Goal: Task Accomplishment & Management: Complete application form

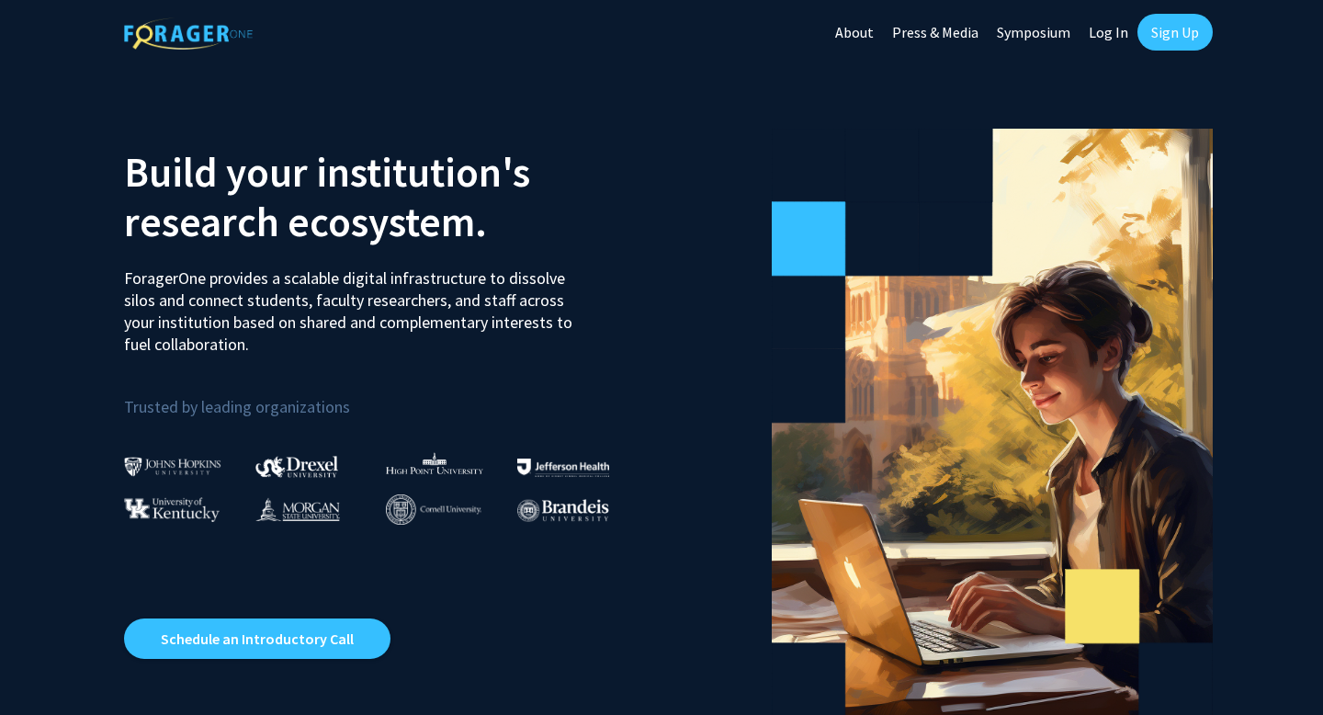
click at [1153, 28] on link "Sign Up" at bounding box center [1175, 32] width 75 height 37
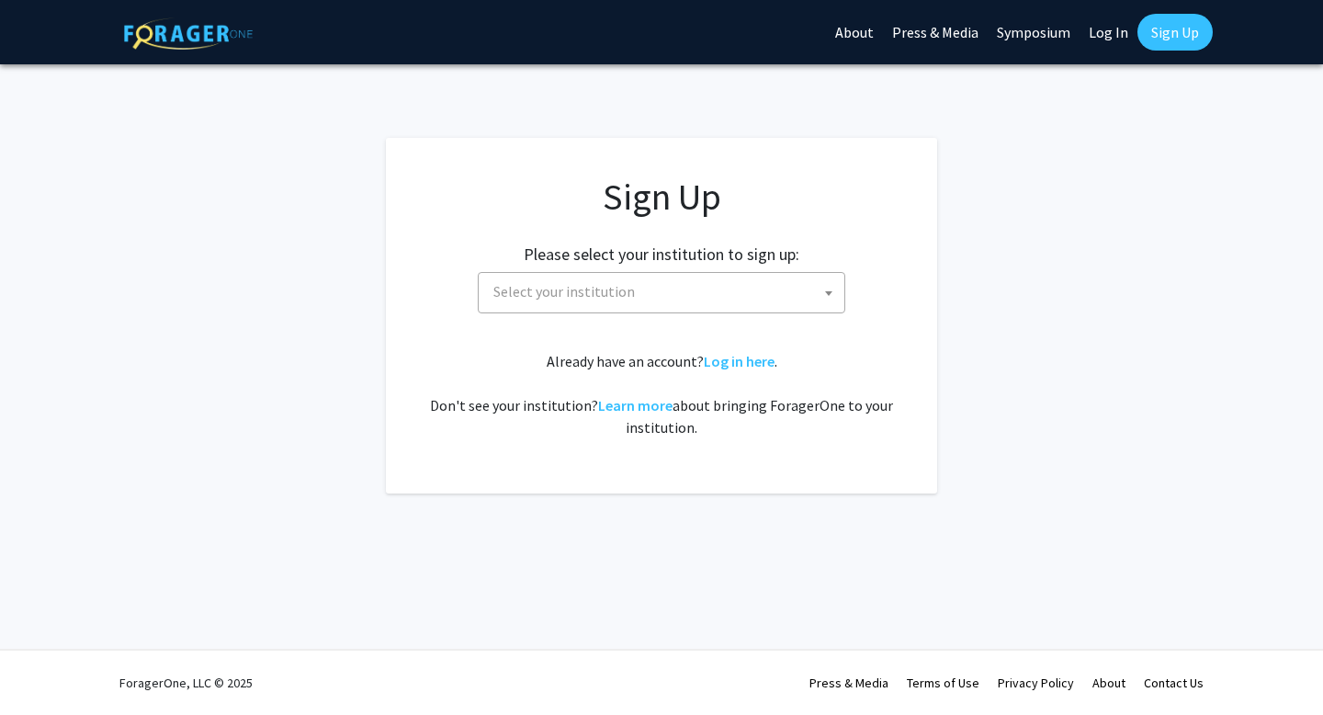
click at [678, 302] on span "Select your institution" at bounding box center [665, 292] width 358 height 38
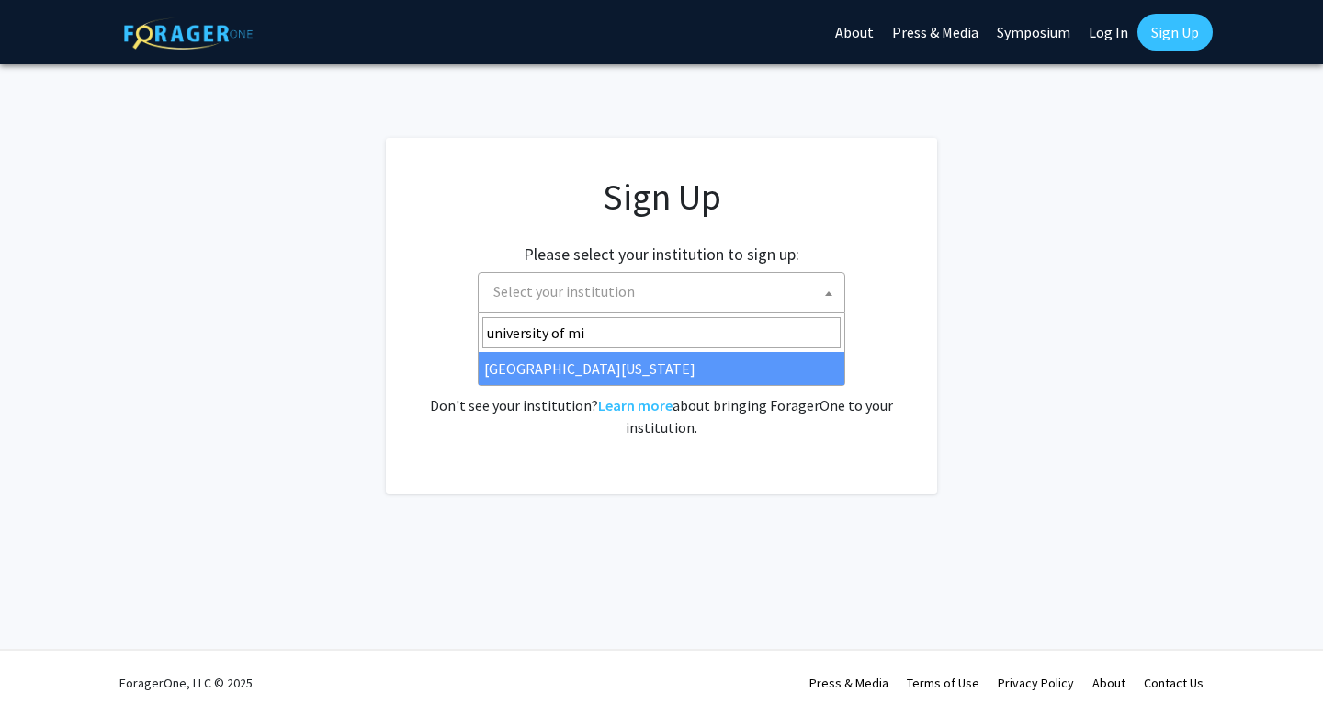
type input "university of mi"
select select "33"
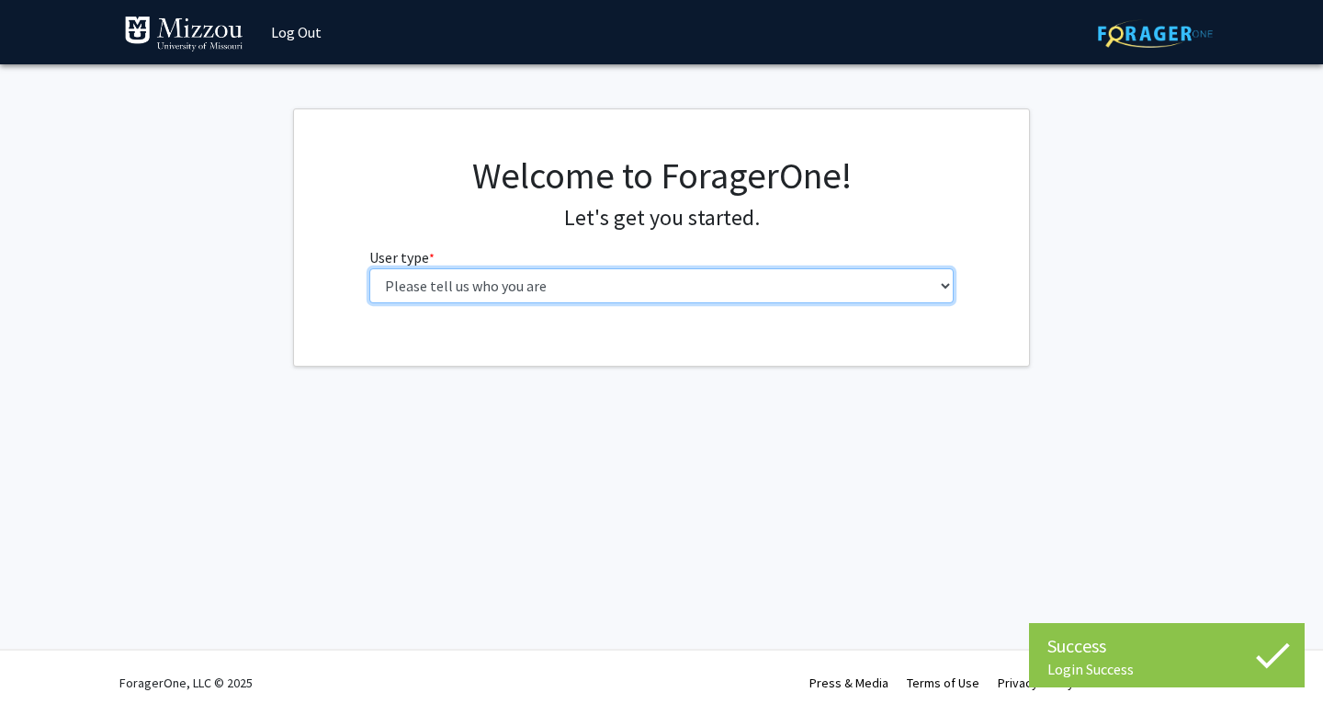
click at [740, 298] on select "Please tell us who you are Undergraduate Student Master's Student Doctoral Cand…" at bounding box center [661, 285] width 585 height 35
select select "1: undergrad"
click at [369, 268] on select "Please tell us who you are Undergraduate Student Master's Student Doctoral Cand…" at bounding box center [661, 285] width 585 height 35
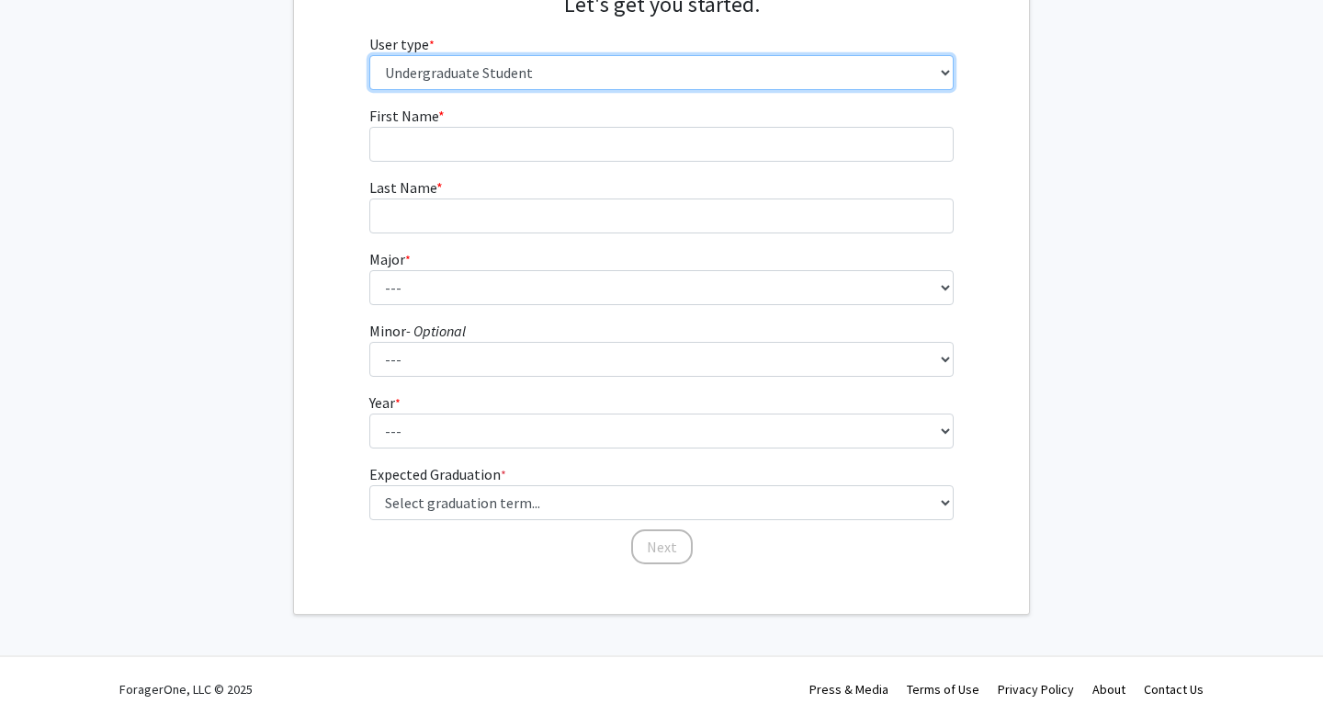
scroll to position [220, 0]
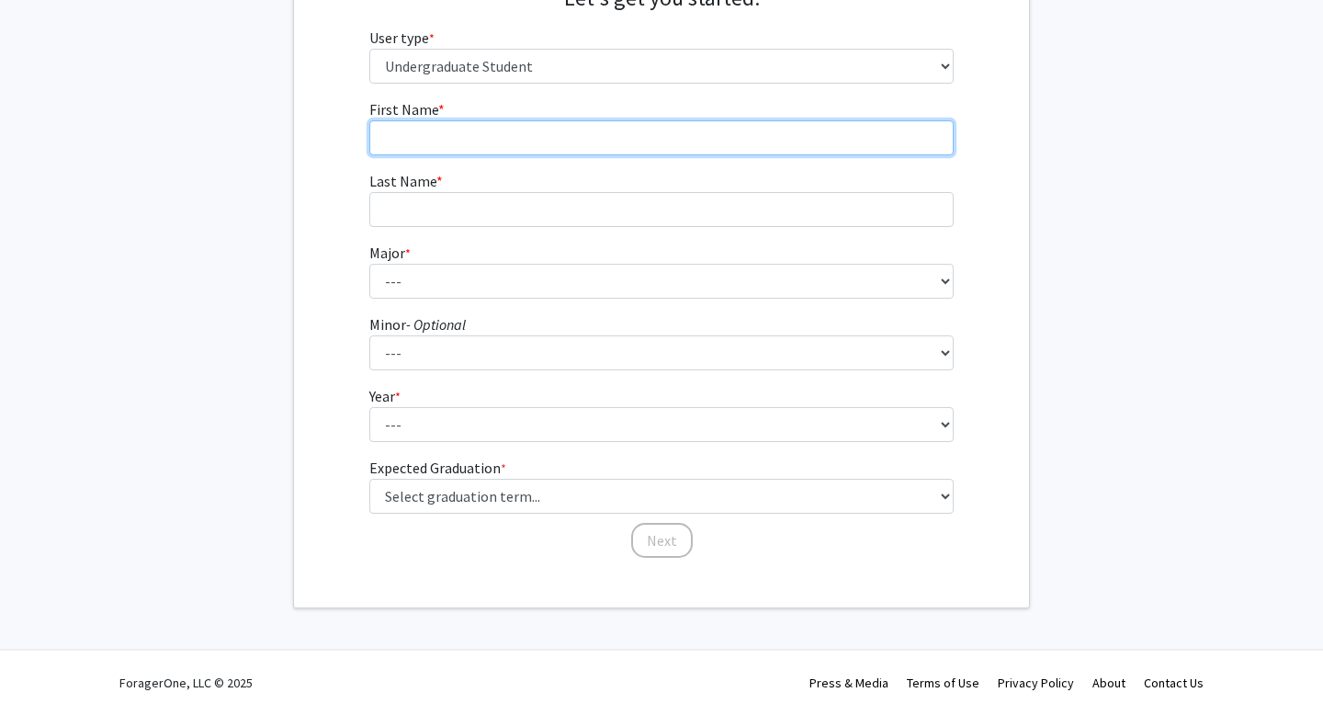
click at [428, 144] on input "First Name * required" at bounding box center [661, 137] width 585 height 35
type input "Zoe"
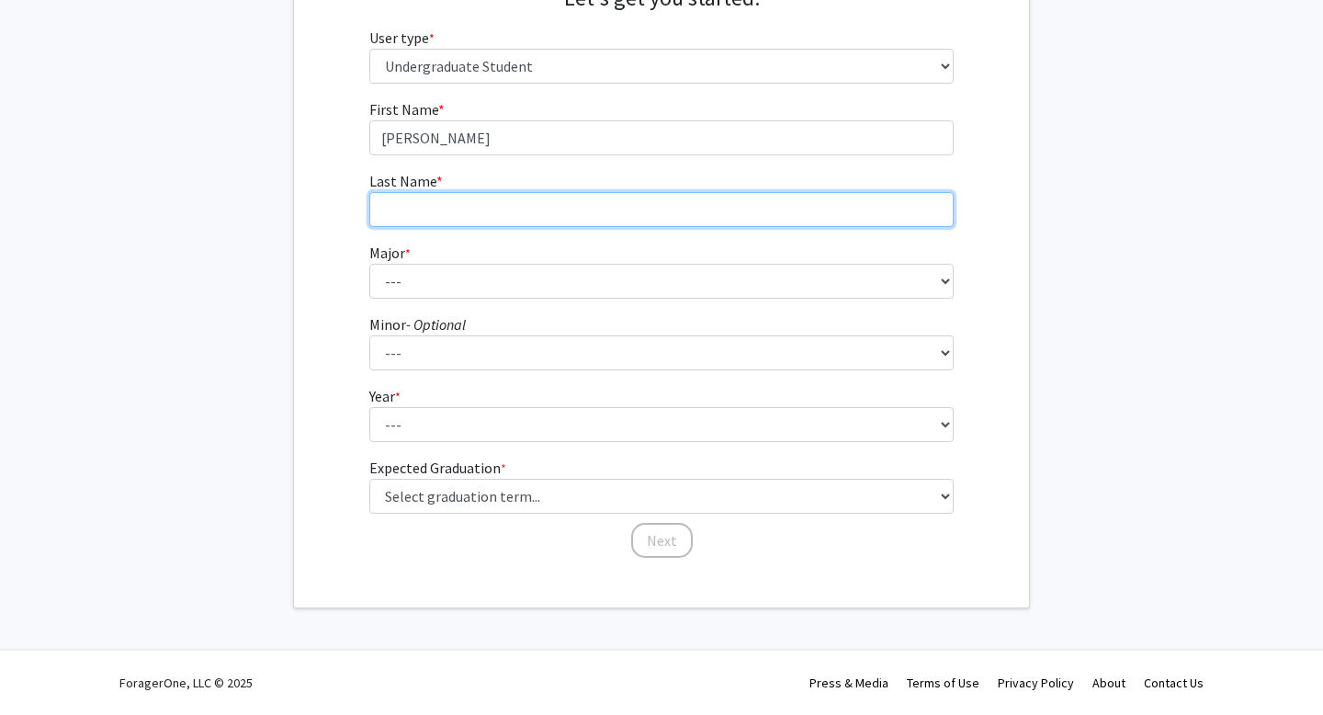
click at [417, 206] on input "Last Name * required" at bounding box center [661, 209] width 585 height 35
type input "Williams"
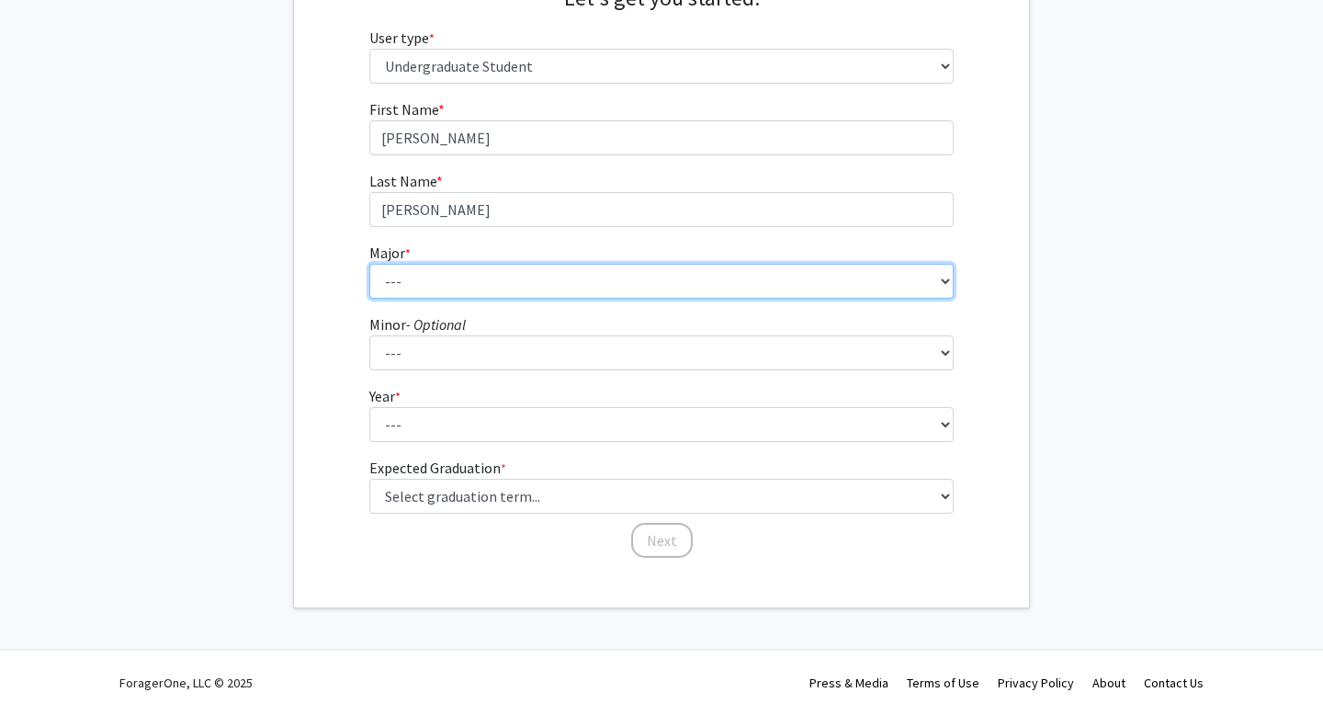
click at [383, 282] on select "--- Agribusiness Management Agricultural Education Agricultural Education: Comm…" at bounding box center [661, 281] width 585 height 35
select select "65: 2557"
click at [369, 264] on select "--- Agribusiness Management Agricultural Education Agricultural Education: Comm…" at bounding box center [661, 281] width 585 height 35
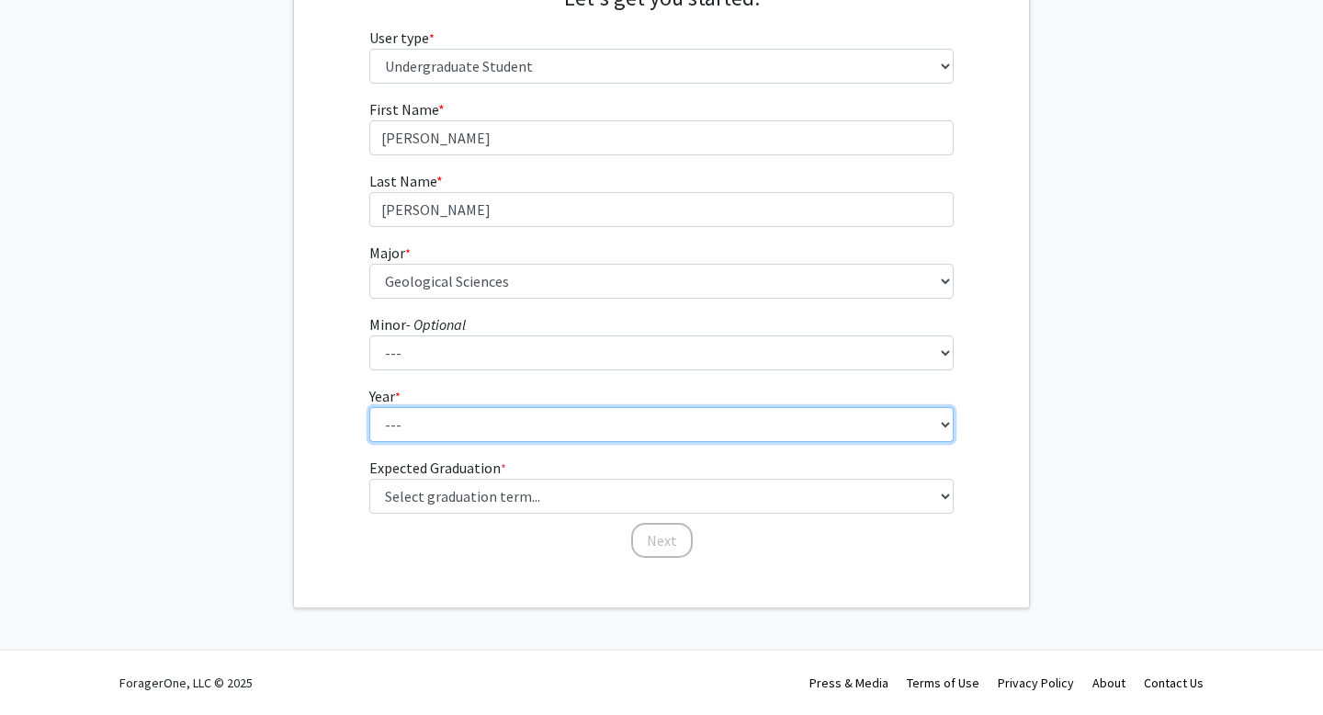
click at [465, 407] on select "--- First-year Sophomore Junior Senior Postbaccalaureate Certificate" at bounding box center [661, 424] width 585 height 35
select select "3: junior"
click at [369, 407] on select "--- First-year Sophomore Junior Senior Postbaccalaureate Certificate" at bounding box center [661, 424] width 585 height 35
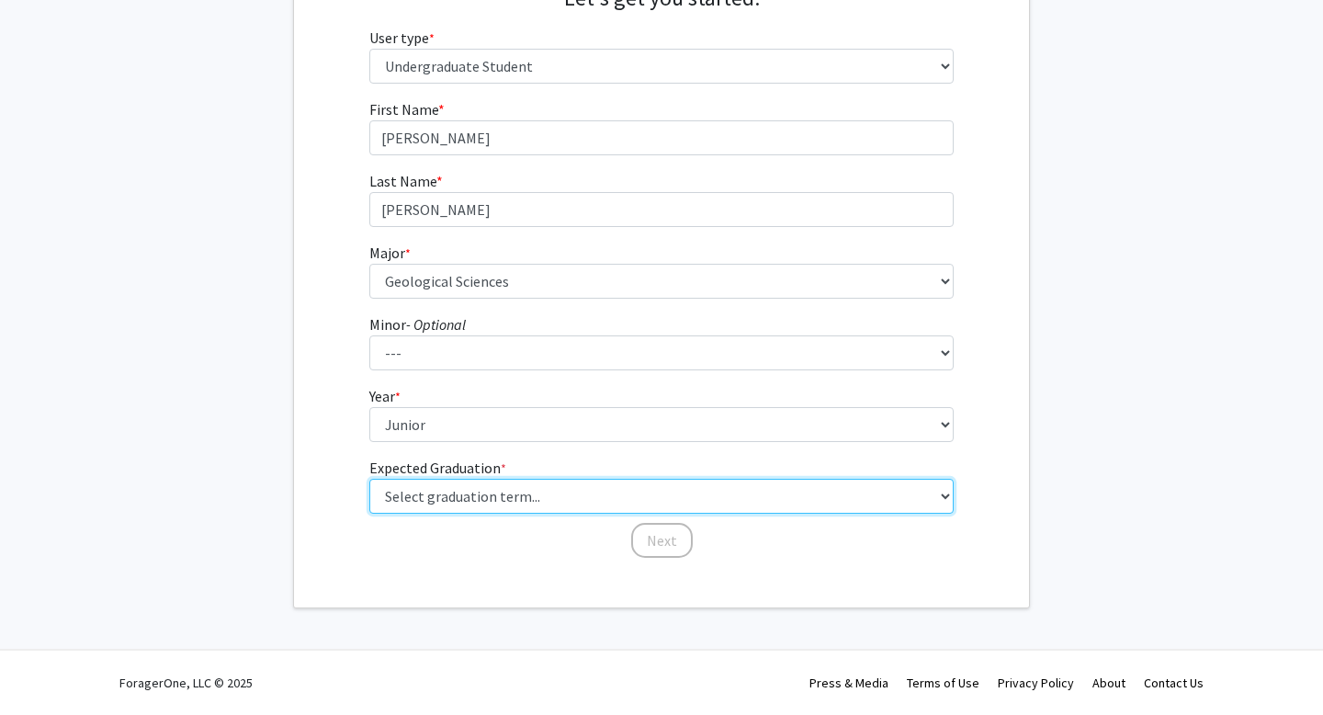
click at [470, 500] on select "Select graduation term... Spring 2025 Summer 2025 Fall 2025 Winter 2025 Spring …" at bounding box center [661, 496] width 585 height 35
select select "8: winter_2026"
click at [369, 479] on select "Select graduation term... Spring 2025 Summer 2025 Fall 2025 Winter 2025 Spring …" at bounding box center [661, 496] width 585 height 35
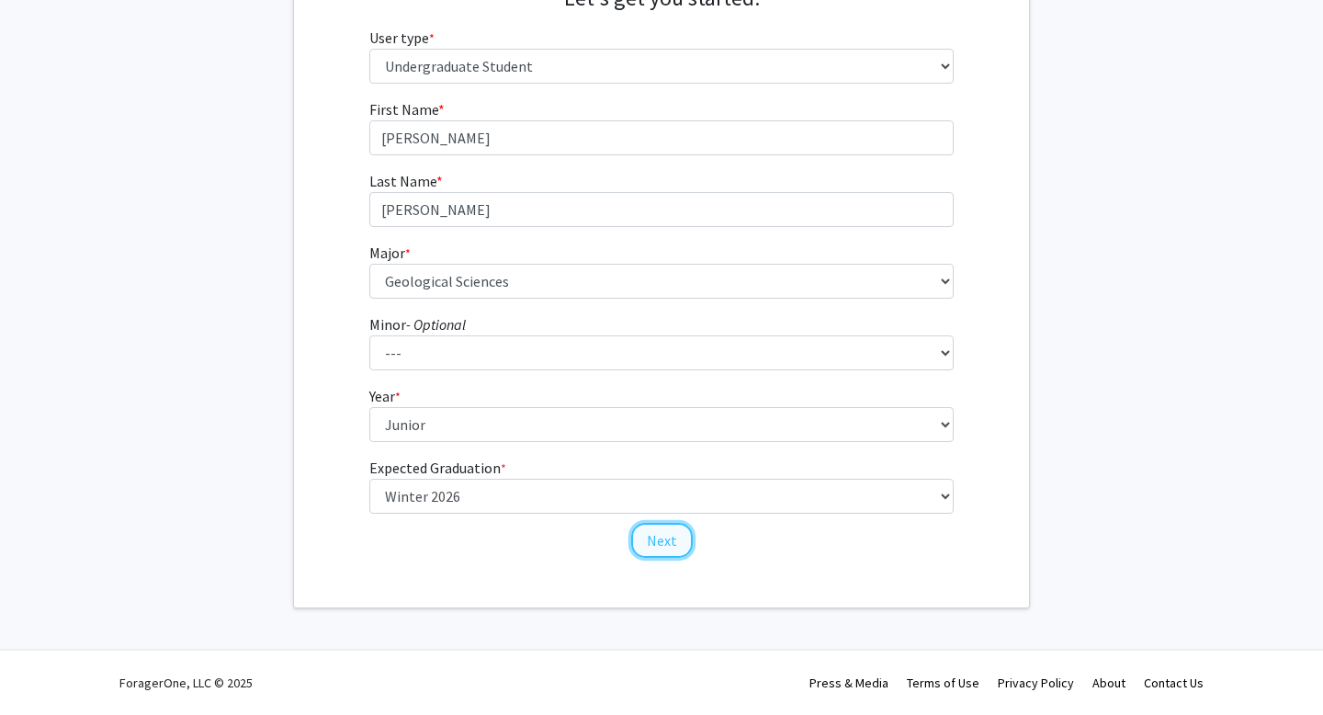
click at [685, 545] on button "Next" at bounding box center [662, 540] width 62 height 35
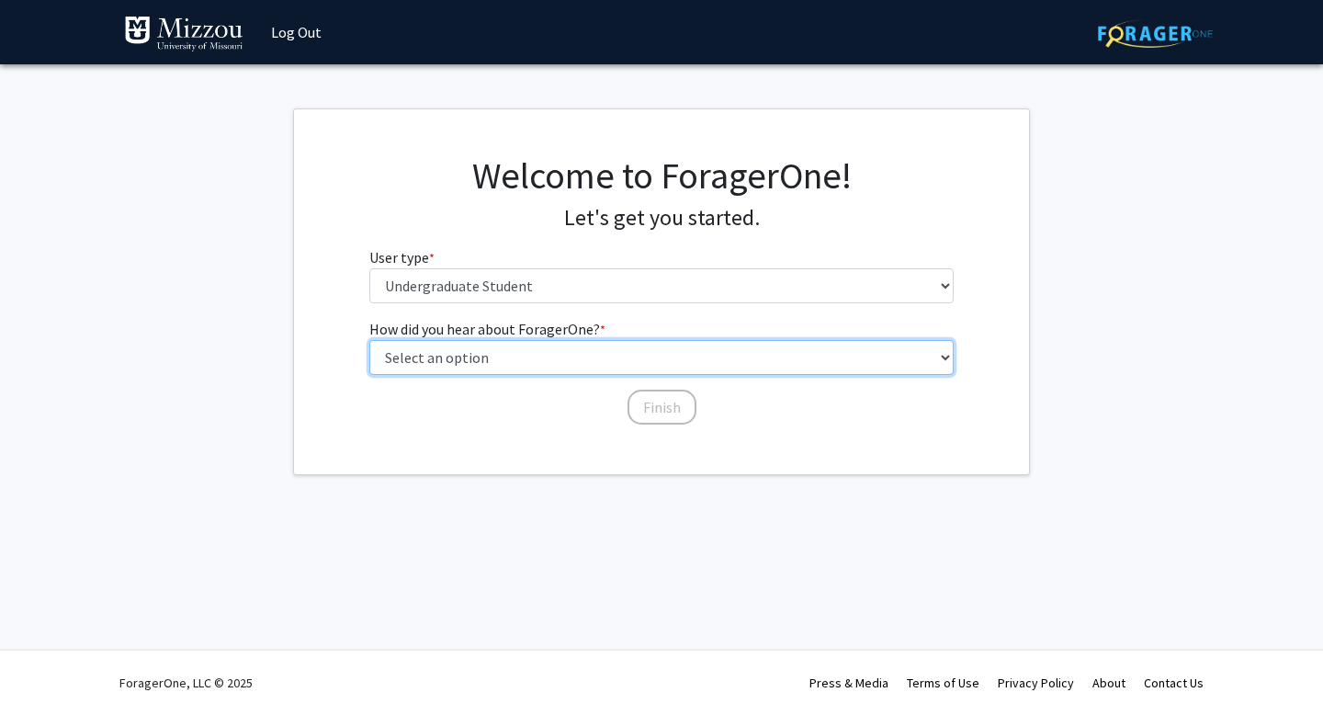
click at [619, 355] on select "Select an option Peer/student recommendation Faculty/staff recommendation Unive…" at bounding box center [661, 357] width 585 height 35
select select "4: university_email"
click at [369, 340] on select "Select an option Peer/student recommendation Faculty/staff recommendation Unive…" at bounding box center [661, 357] width 585 height 35
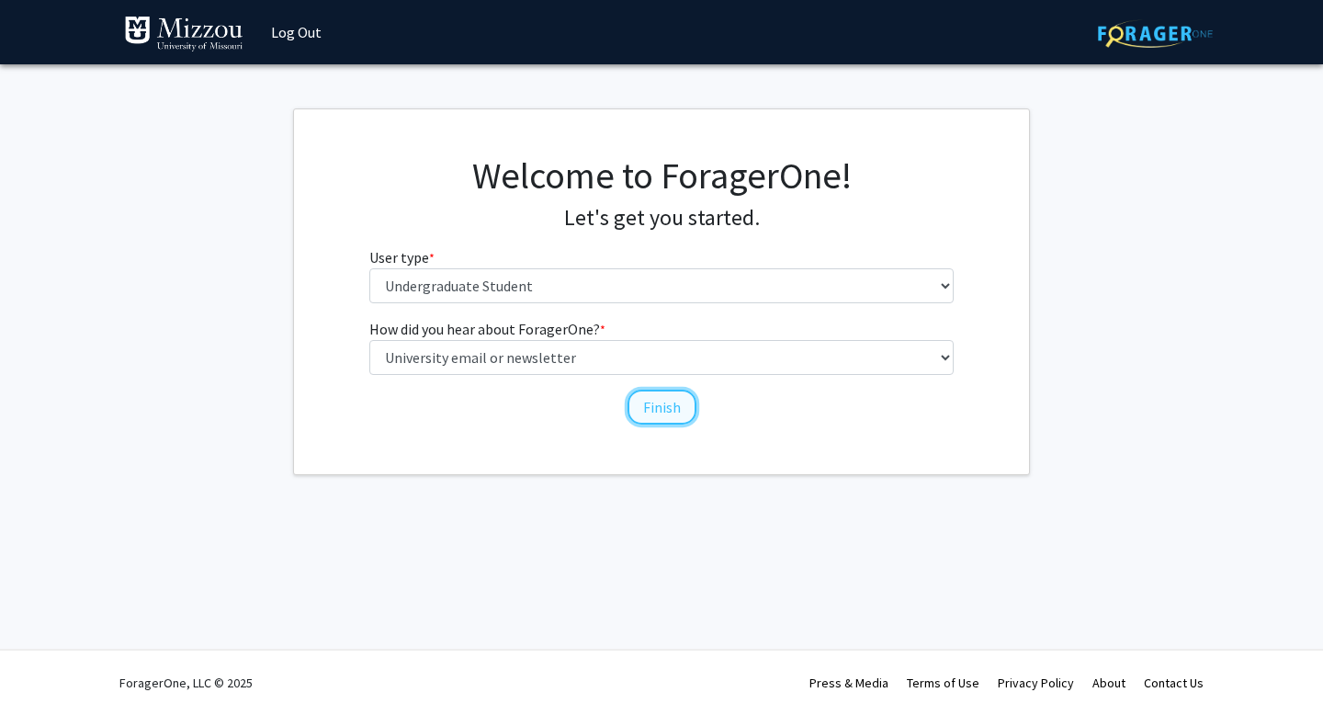
click at [641, 408] on button "Finish" at bounding box center [662, 407] width 69 height 35
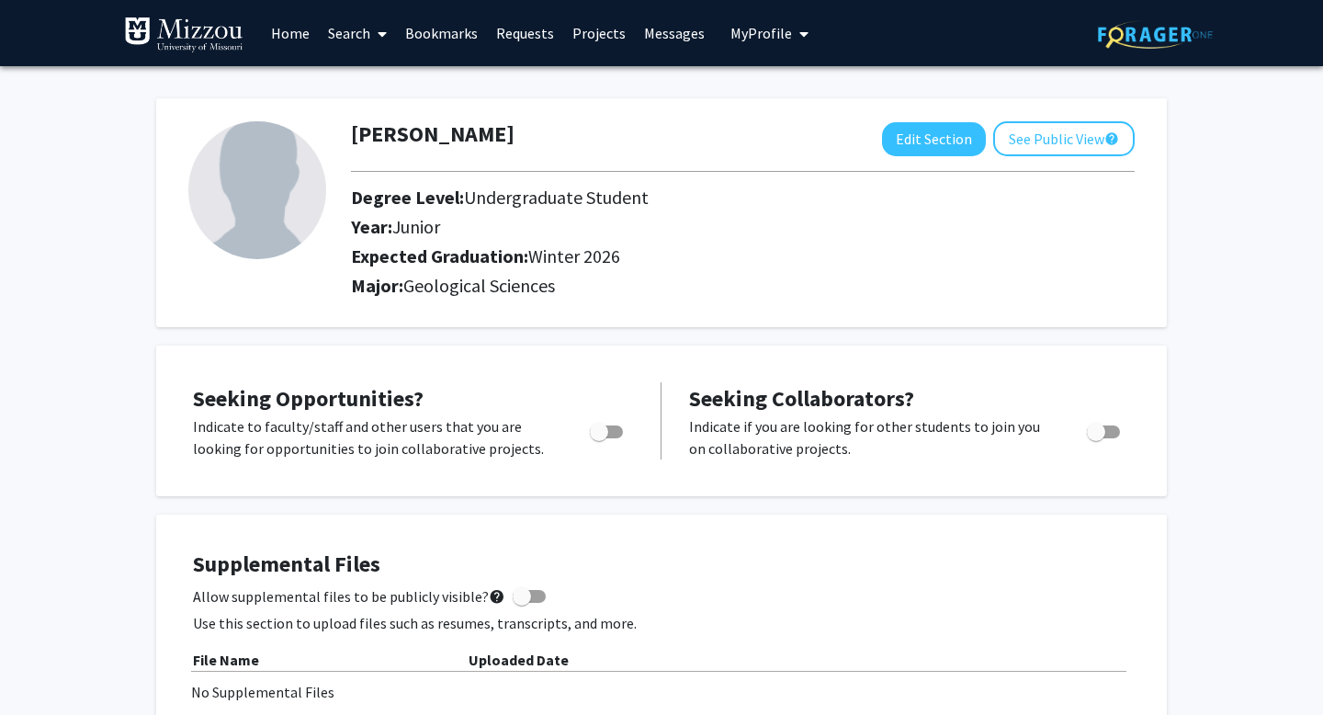
click at [382, 30] on icon at bounding box center [382, 34] width 9 height 15
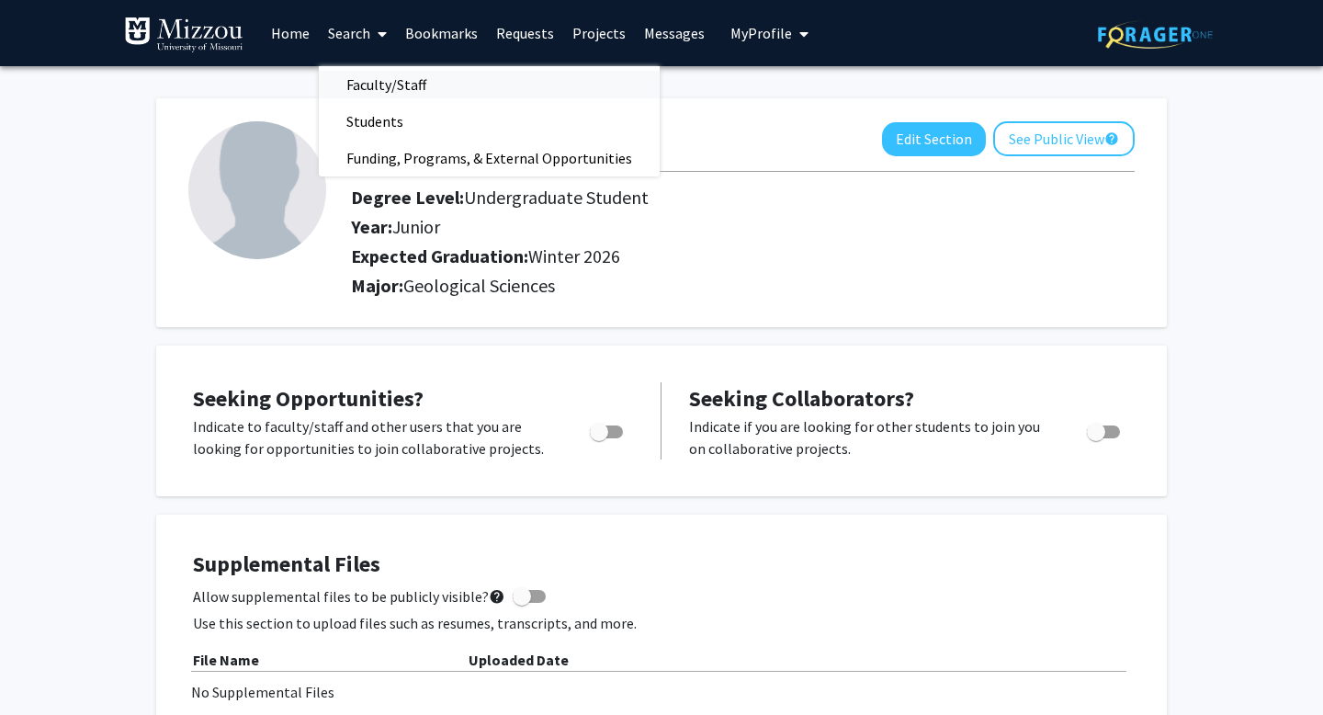
click at [391, 86] on span "Faculty/Staff" at bounding box center [386, 84] width 135 height 37
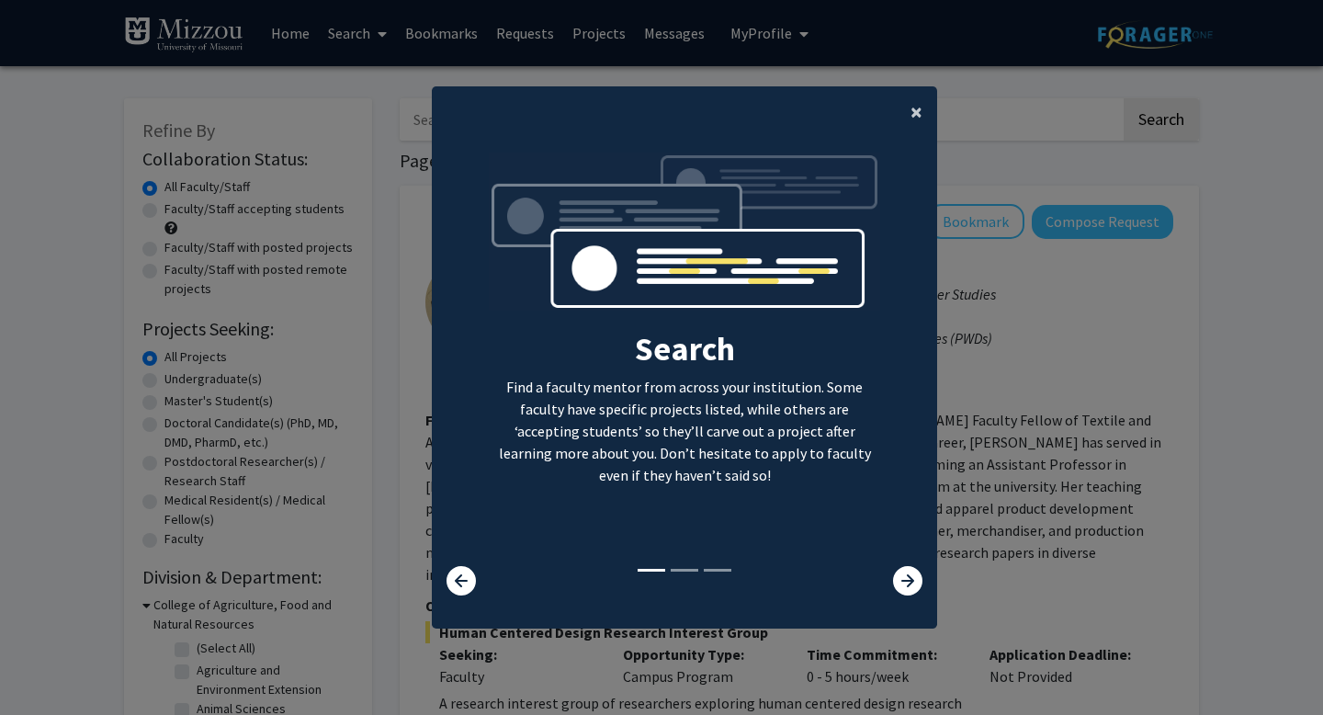
click at [900, 122] on button "×" at bounding box center [916, 111] width 41 height 51
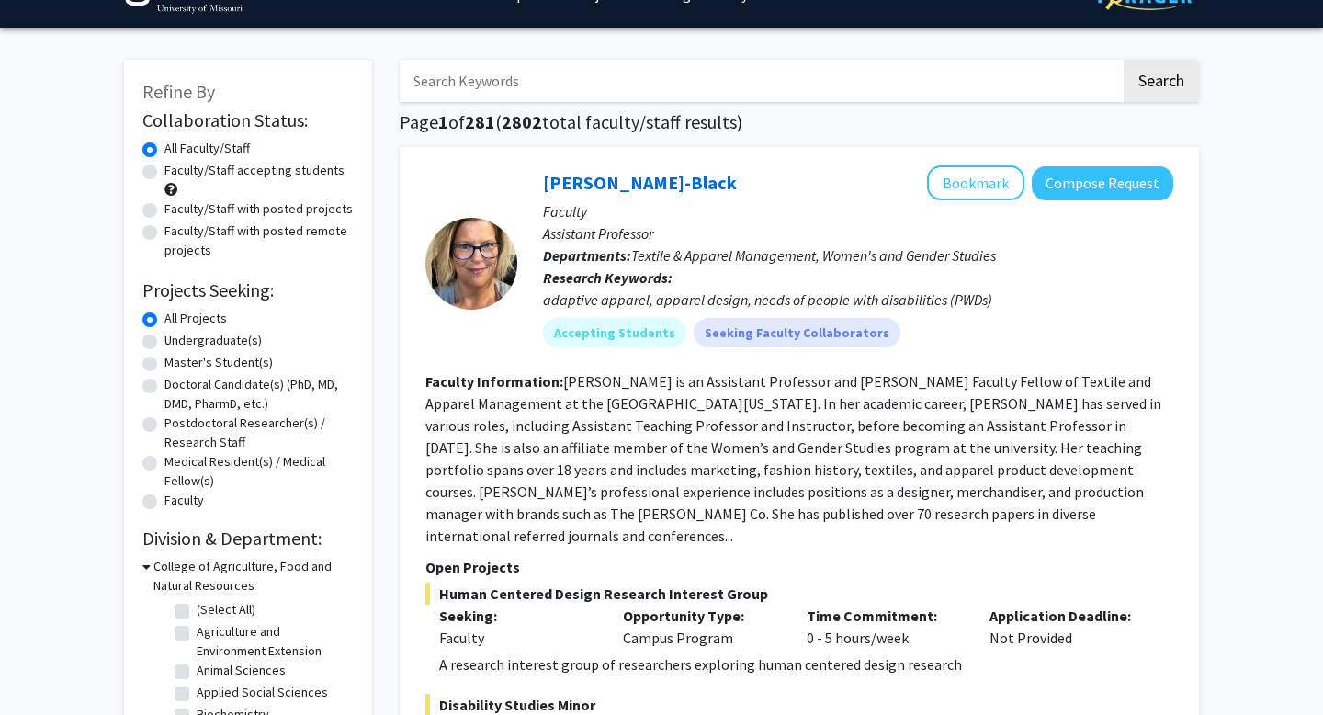
scroll to position [41, 0]
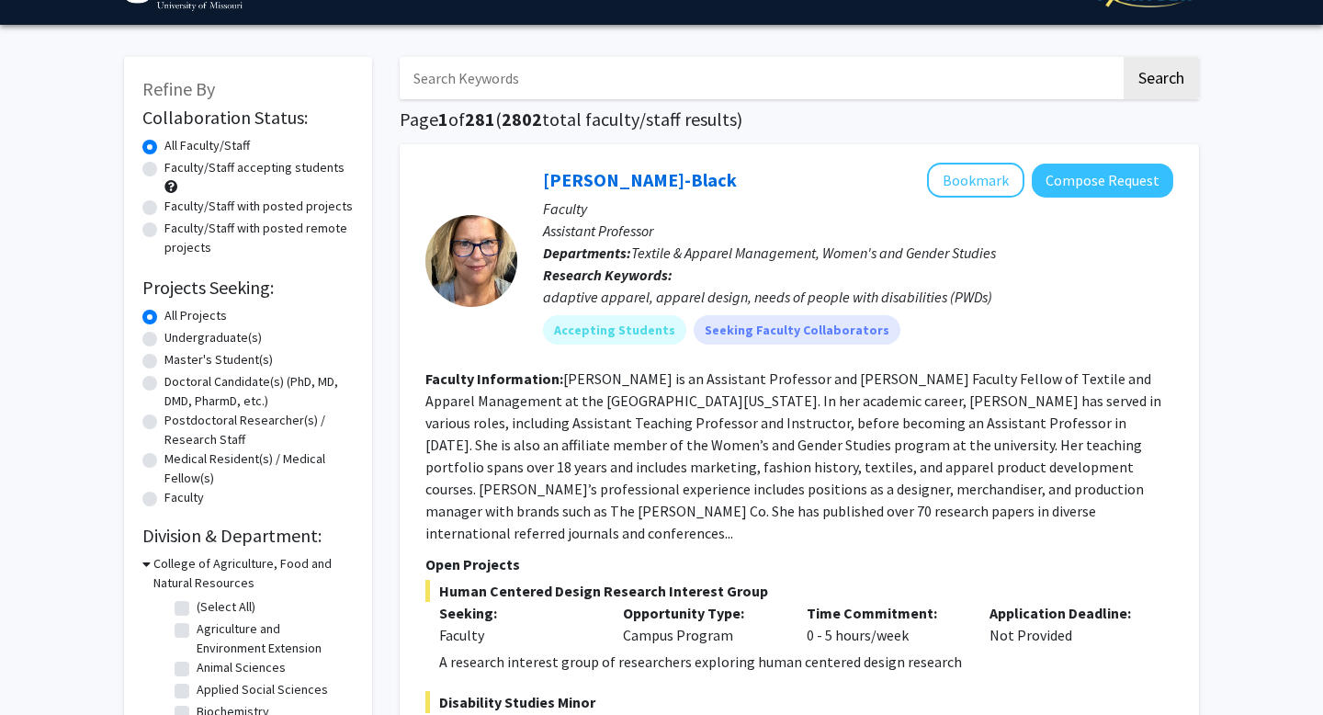
click at [243, 340] on label "Undergraduate(s)" at bounding box center [212, 337] width 97 height 19
click at [176, 340] on input "Undergraduate(s)" at bounding box center [170, 334] width 12 height 12
radio input "true"
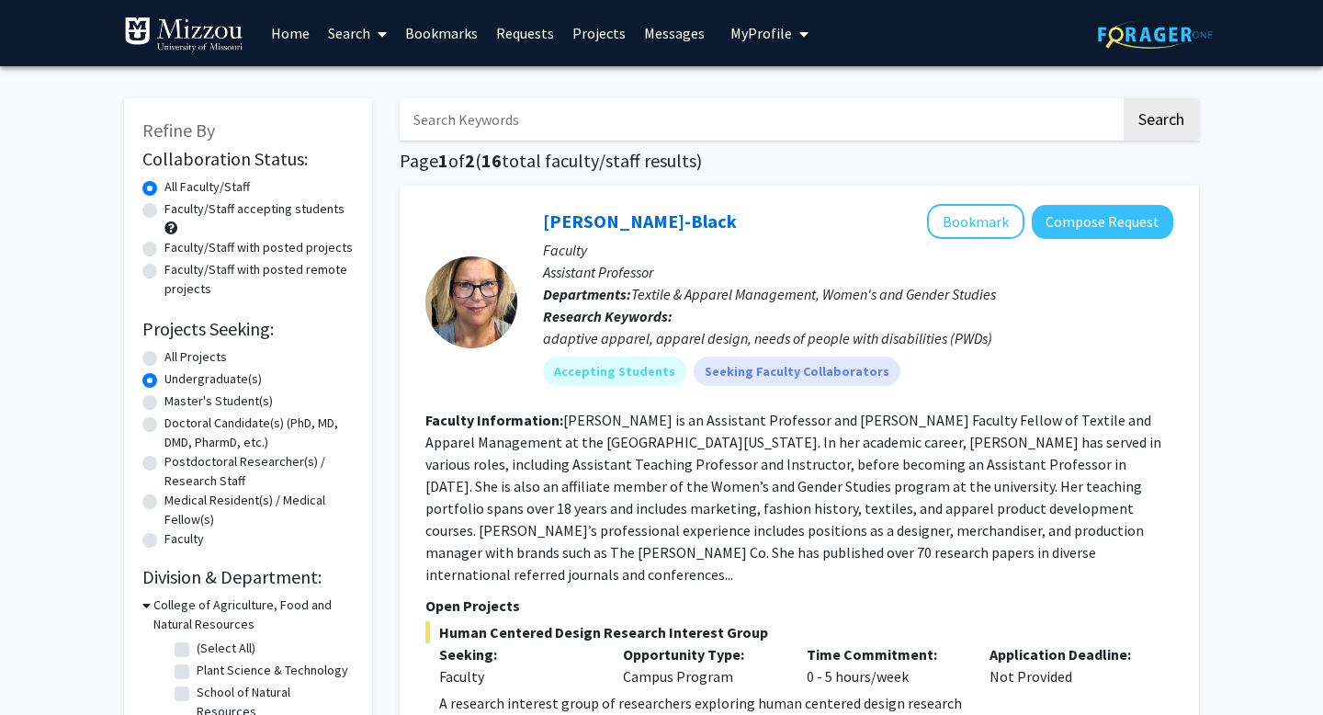
click at [164, 364] on label "All Projects" at bounding box center [195, 356] width 62 height 19
click at [164, 359] on input "All Projects" at bounding box center [170, 353] width 12 height 12
radio input "true"
click at [605, 119] on input "Search Keywords" at bounding box center [760, 119] width 721 height 42
type input "geology"
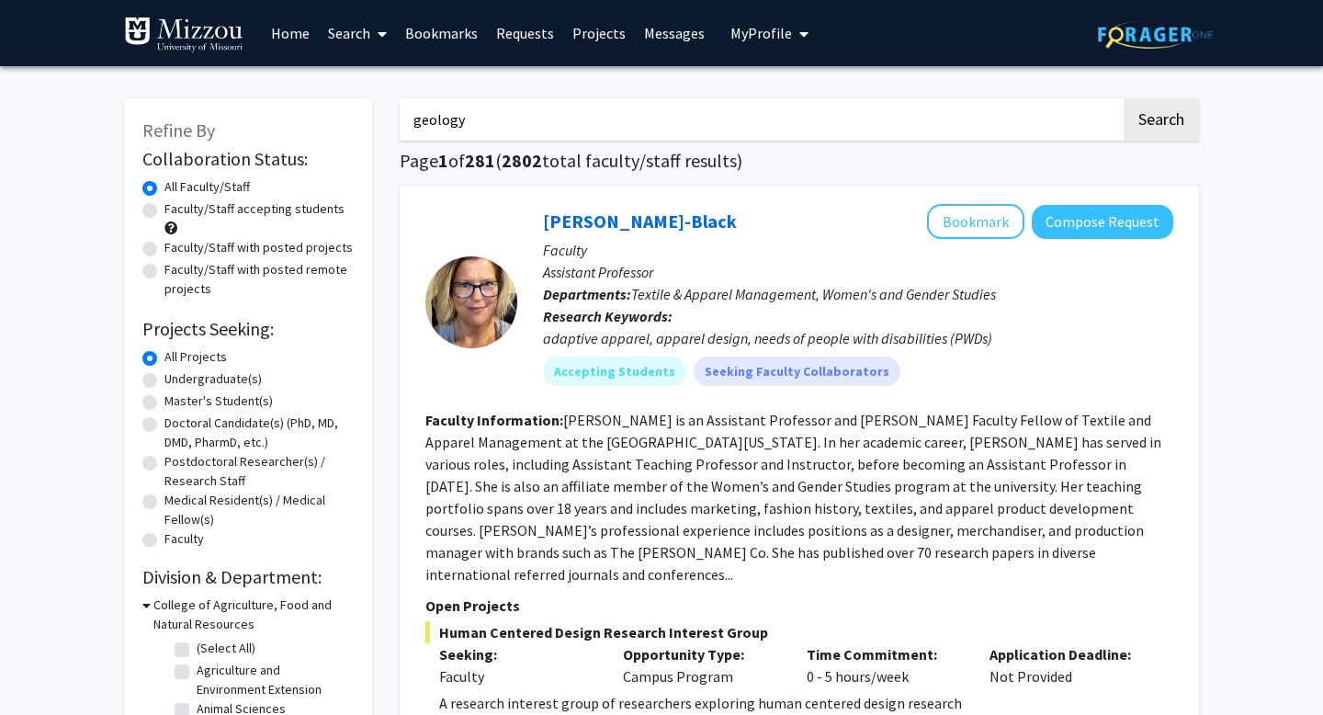
click at [1124, 98] on button "Search" at bounding box center [1161, 119] width 75 height 42
